Goal: Information Seeking & Learning: Learn about a topic

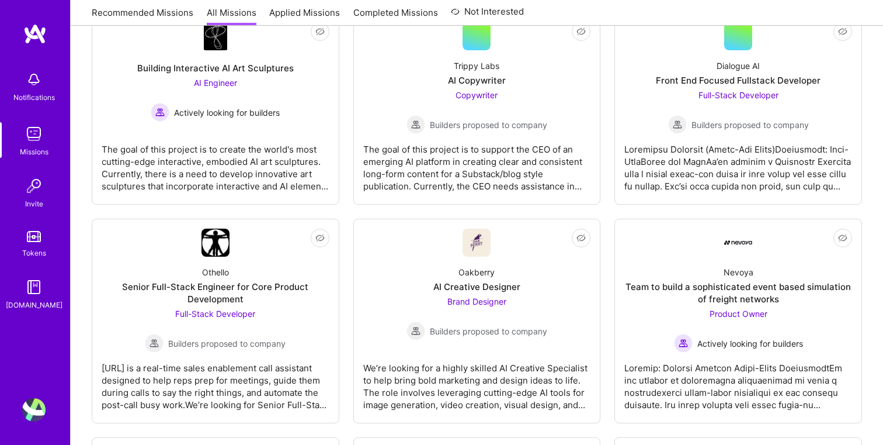
scroll to position [301, 0]
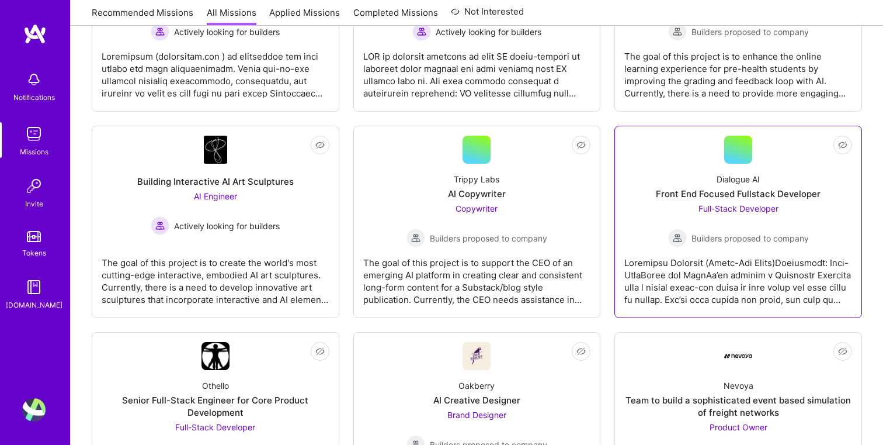
click at [751, 199] on div "Front End Focused Fullstack Developer" at bounding box center [738, 194] width 165 height 12
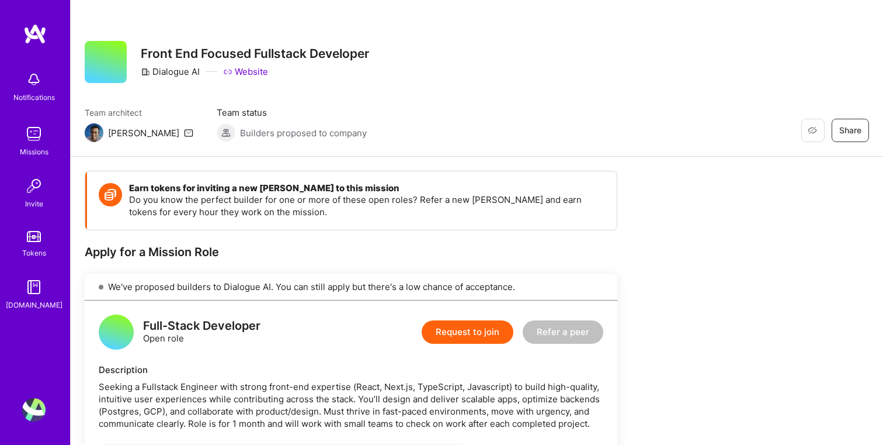
scroll to position [195, 0]
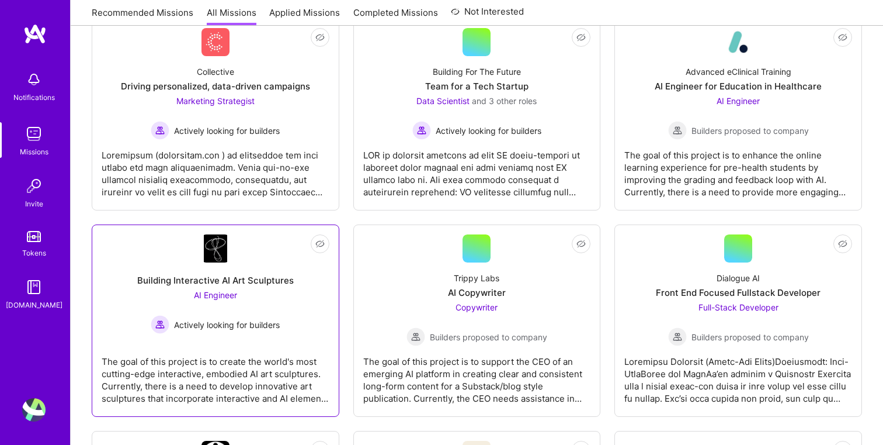
scroll to position [118, 0]
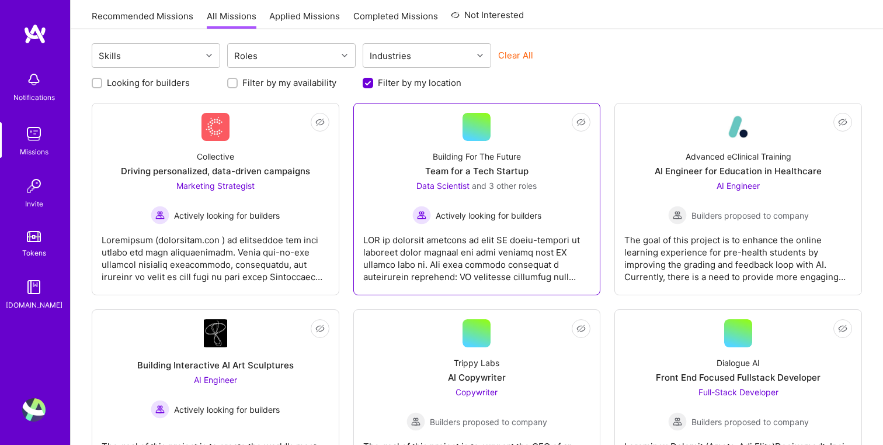
click at [538, 209] on span "Actively looking for builders" at bounding box center [489, 215] width 106 height 12
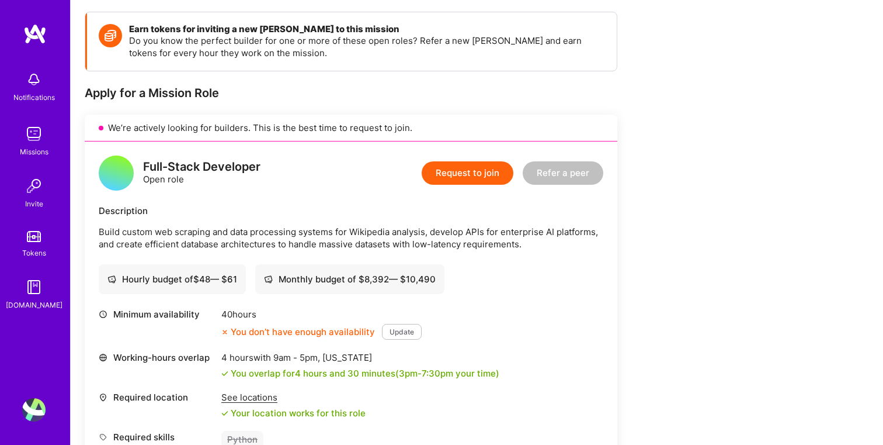
scroll to position [172, 0]
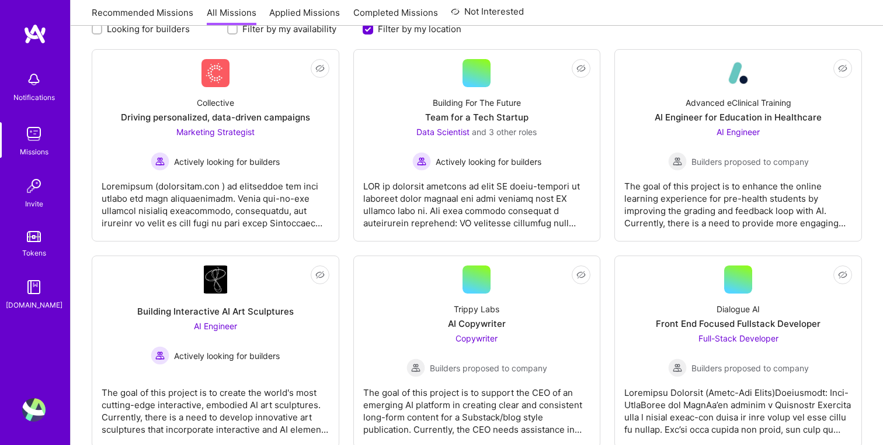
scroll to position [118, 0]
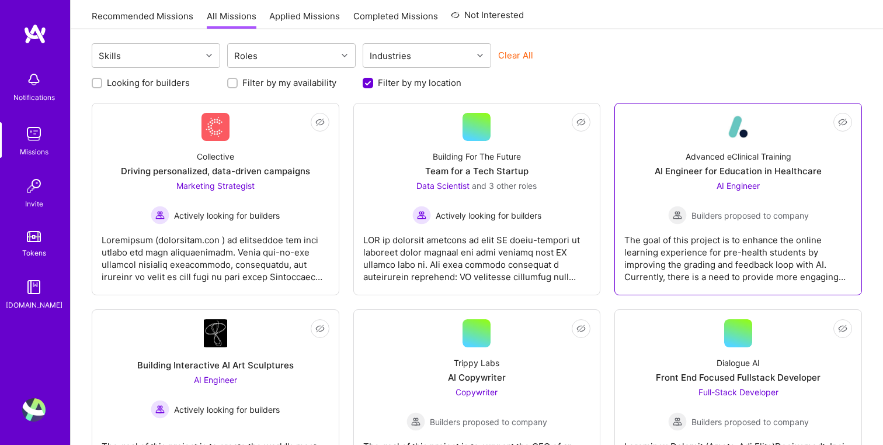
click at [765, 215] on span "Builders proposed to company" at bounding box center [750, 215] width 117 height 12
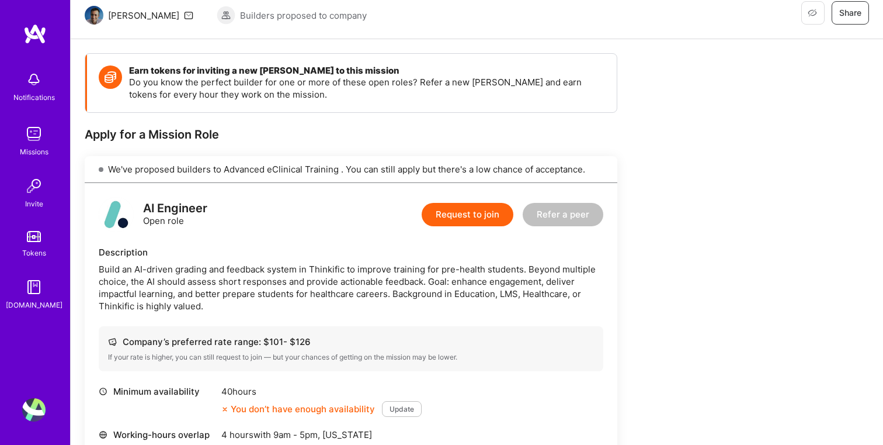
scroll to position [210, 0]
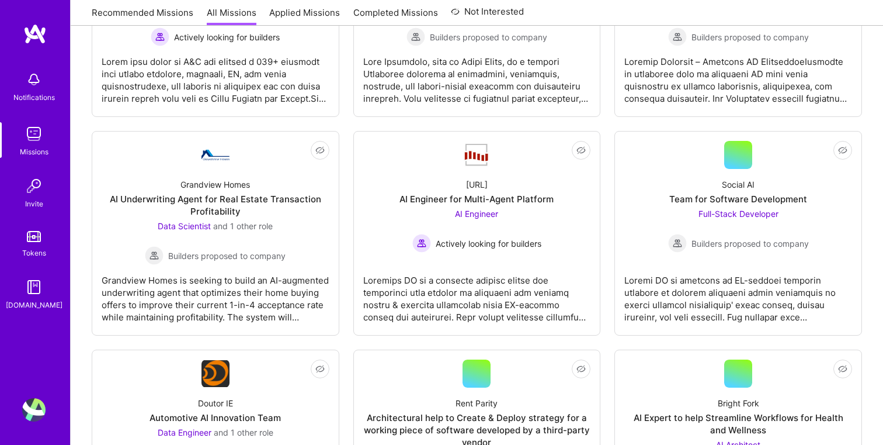
scroll to position [975, 0]
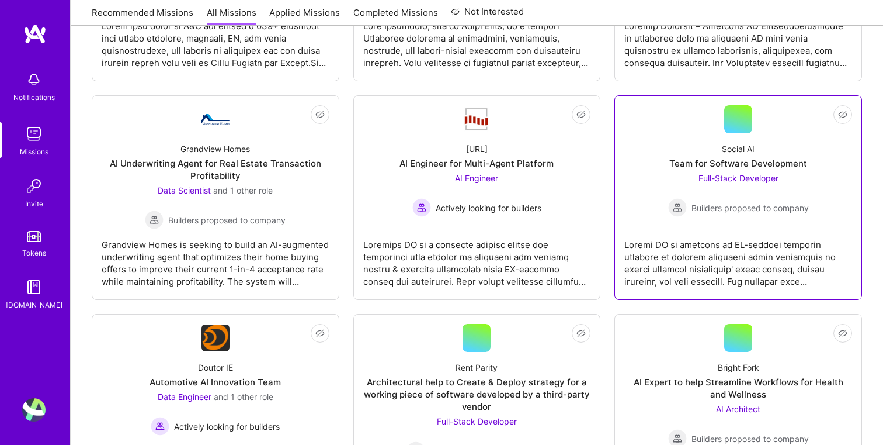
click at [729, 162] on div "Team for Software Development" at bounding box center [739, 163] width 138 height 12
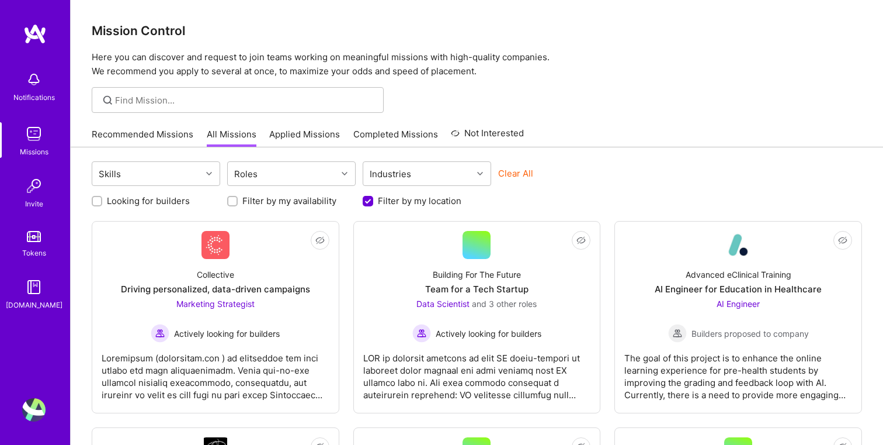
click at [32, 245] on link "Tokens" at bounding box center [34, 242] width 72 height 33
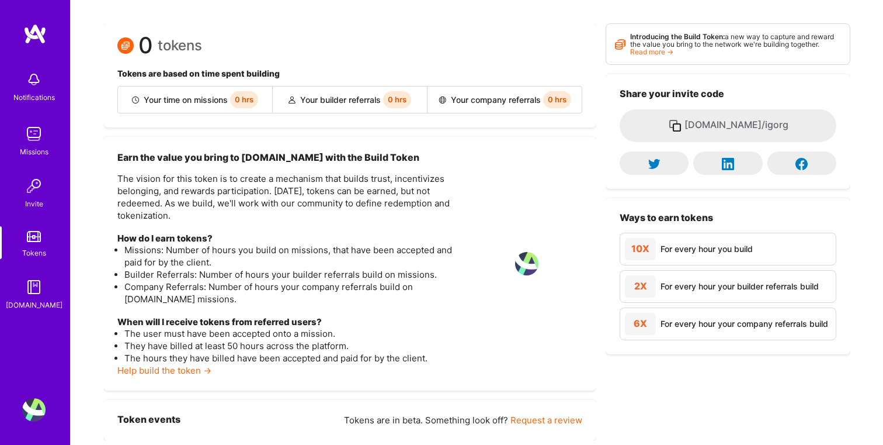
scroll to position [89, 0]
